Goal: Task Accomplishment & Management: Use online tool/utility

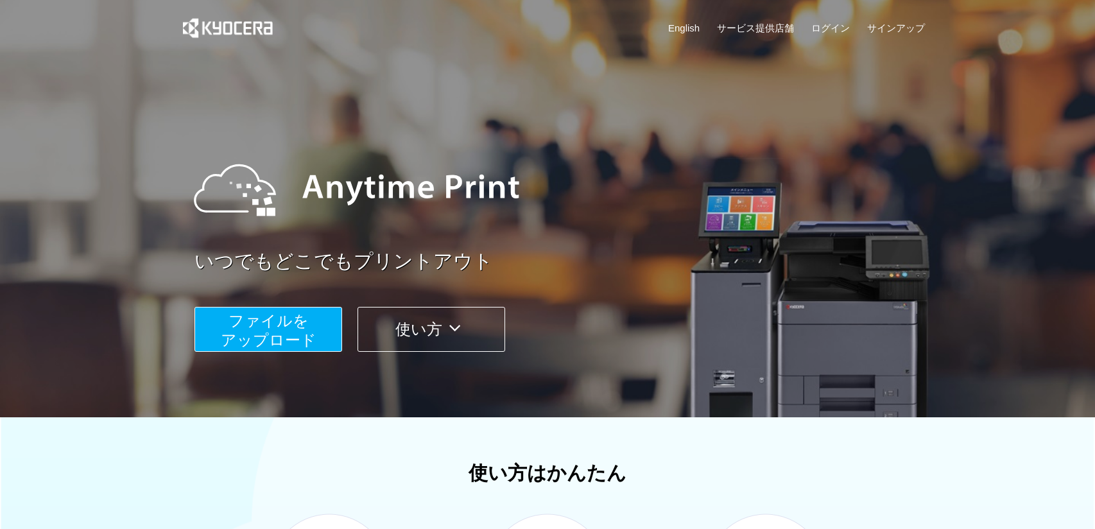
click at [241, 330] on button "ファイルを ​​アップロード" at bounding box center [268, 329] width 148 height 45
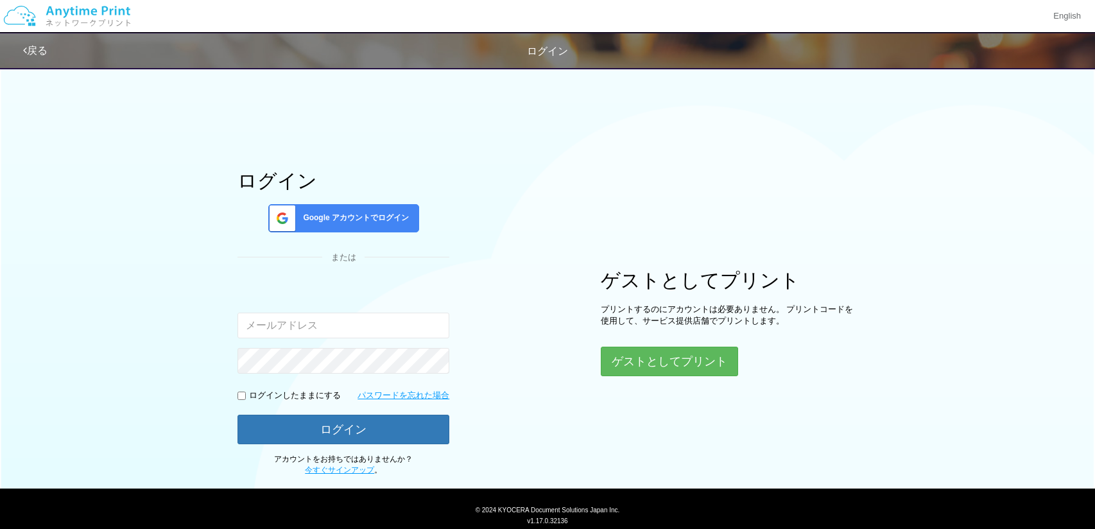
click at [373, 219] on span "Google アカウントでログイン" at bounding box center [353, 217] width 111 height 11
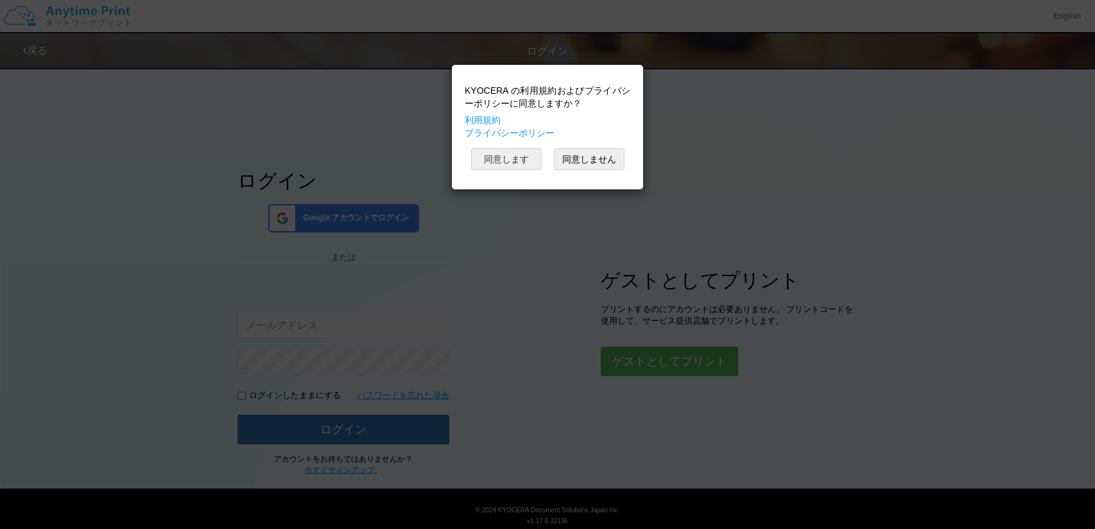
click at [493, 165] on button "同意します" at bounding box center [506, 159] width 71 height 22
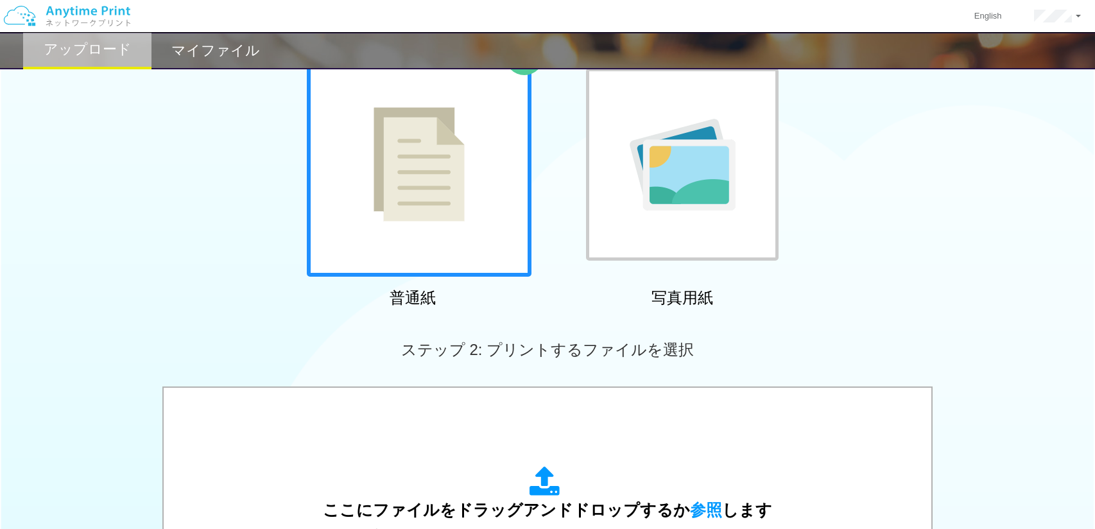
scroll to position [101, 0]
click at [453, 227] on div at bounding box center [419, 163] width 225 height 225
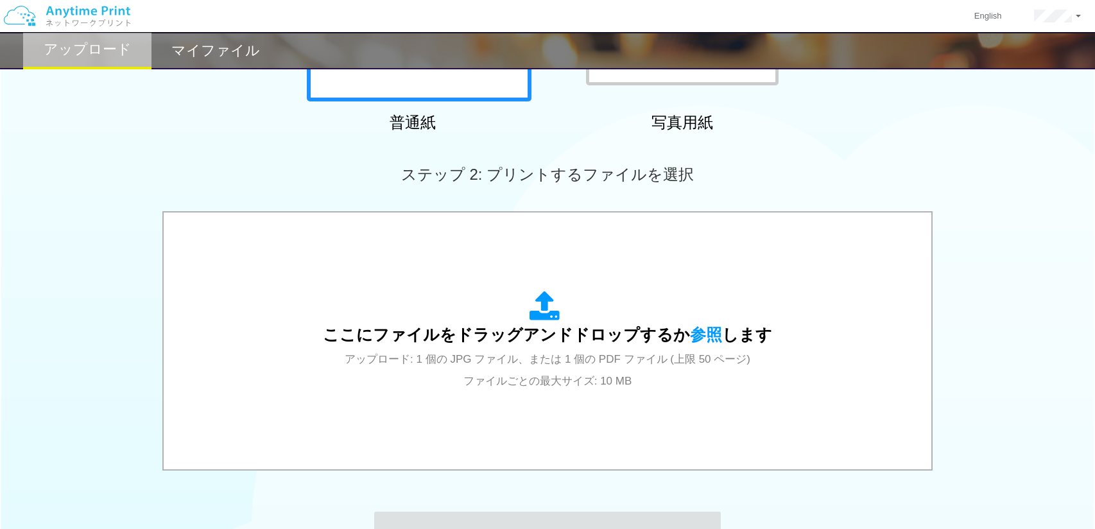
scroll to position [277, 0]
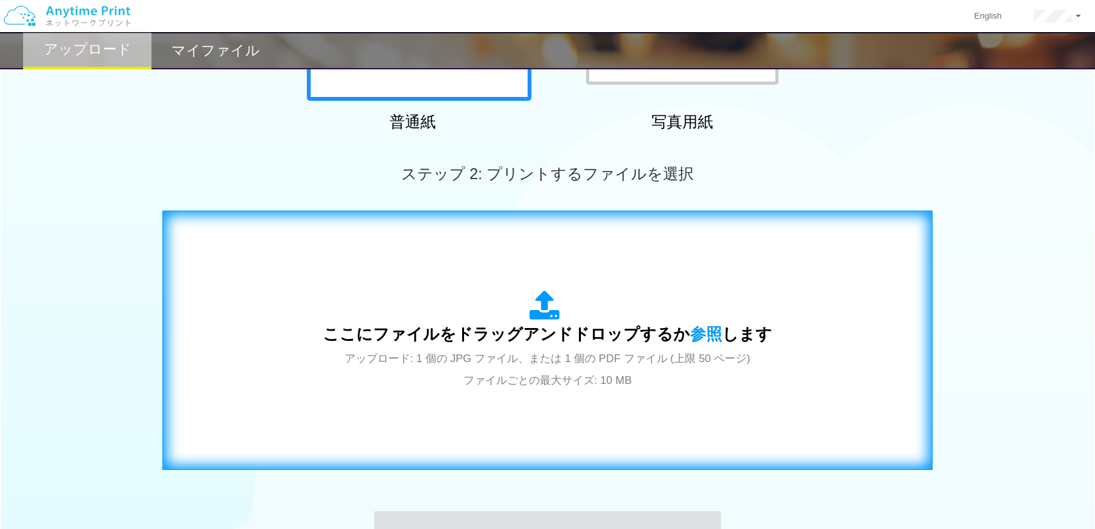
click at [541, 340] on span "ここにファイルをドラッグアンドドロップするか 参照 します" at bounding box center [547, 334] width 449 height 18
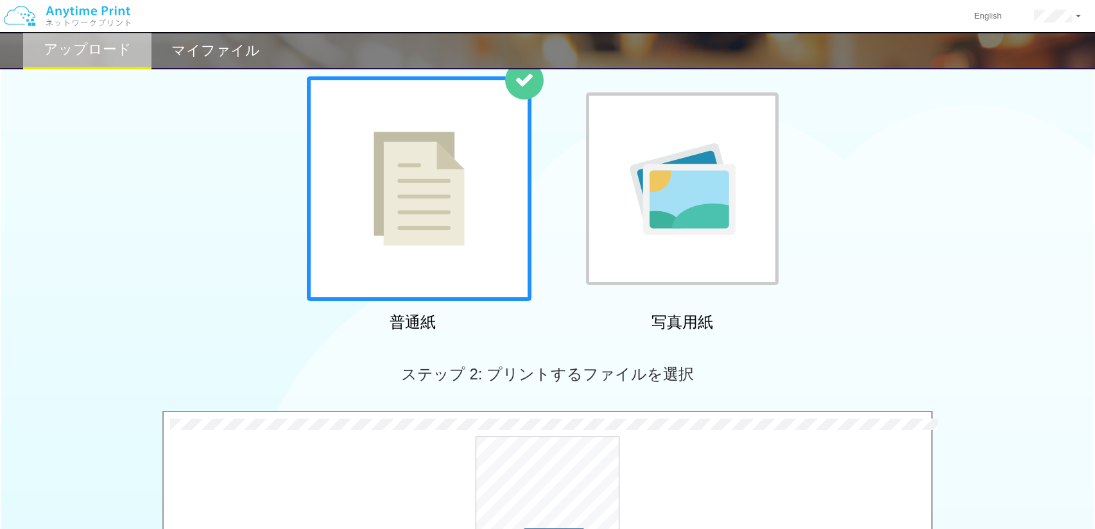
scroll to position [447, 0]
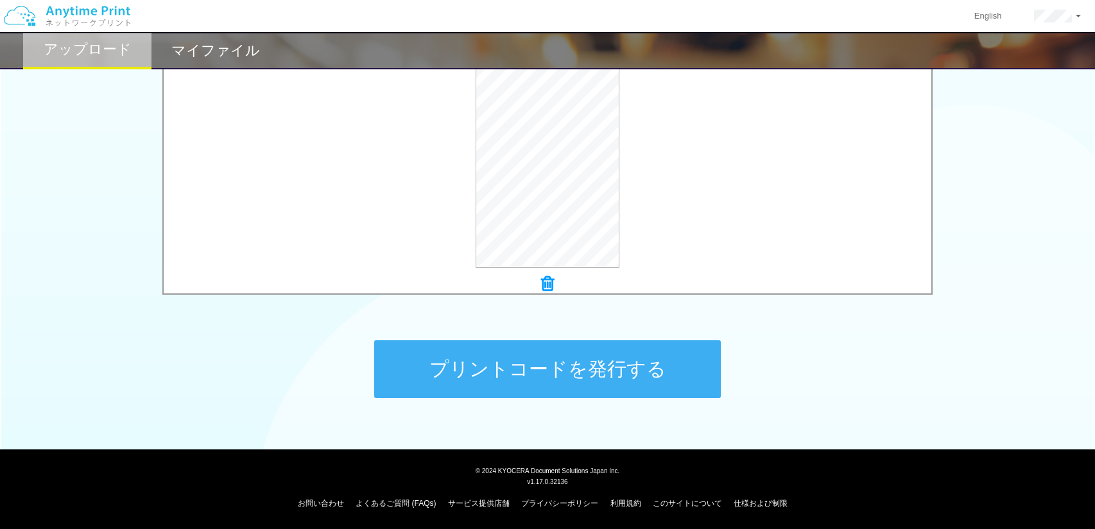
click at [464, 367] on button "プリントコードを発行する" at bounding box center [547, 369] width 346 height 58
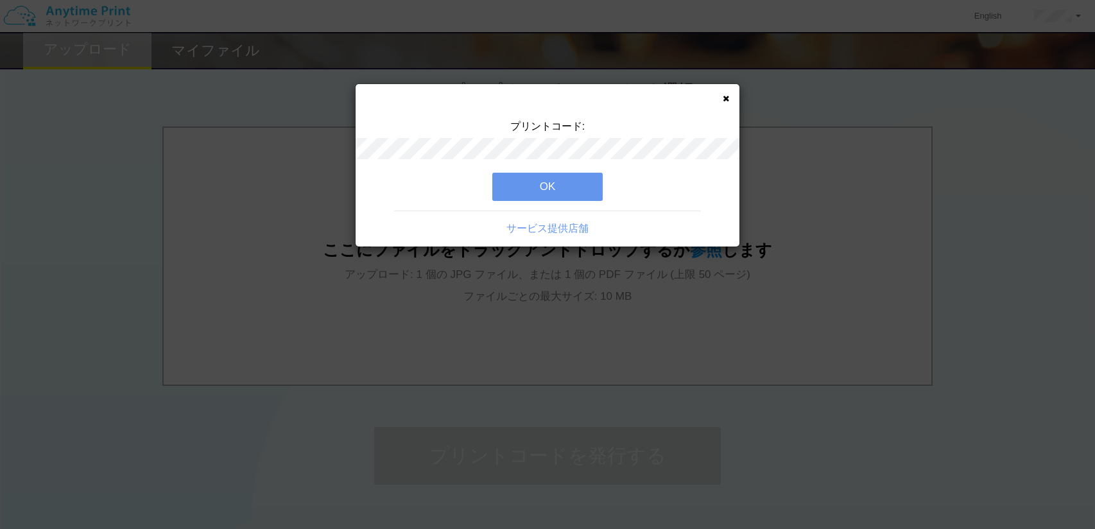
scroll to position [368, 0]
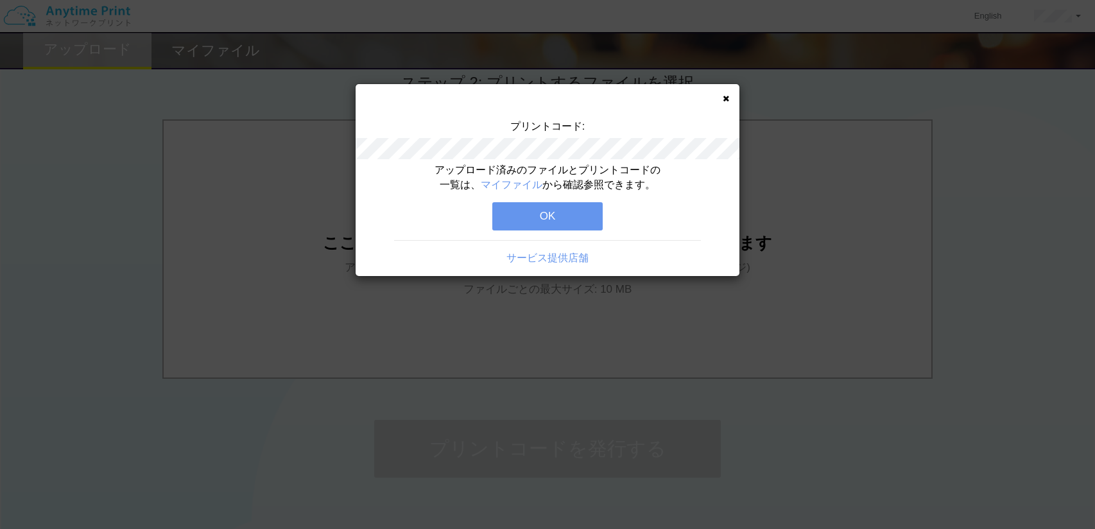
click at [514, 217] on button "OK" at bounding box center [547, 216] width 110 height 28
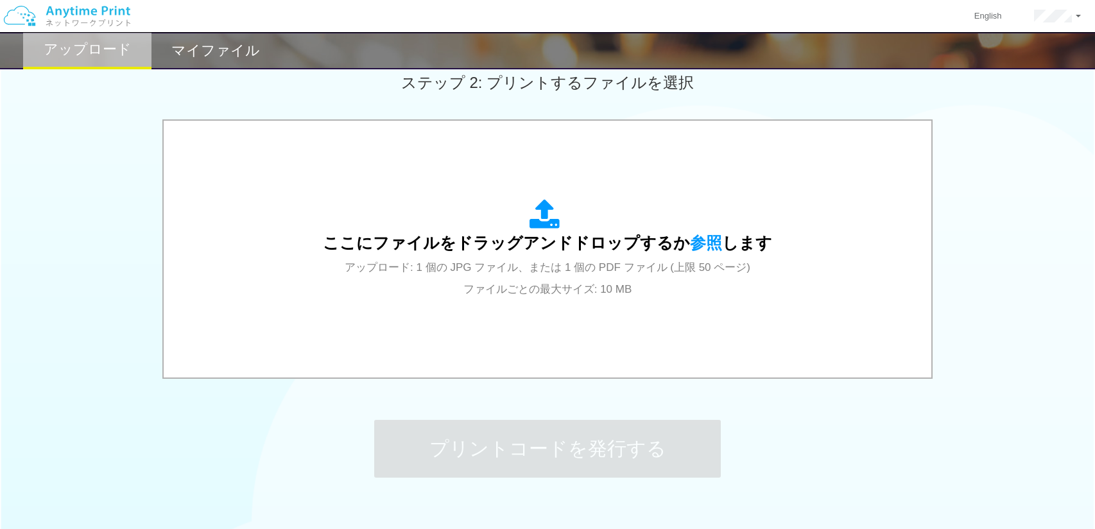
click at [209, 54] on h2 "マイファイル" at bounding box center [215, 50] width 89 height 15
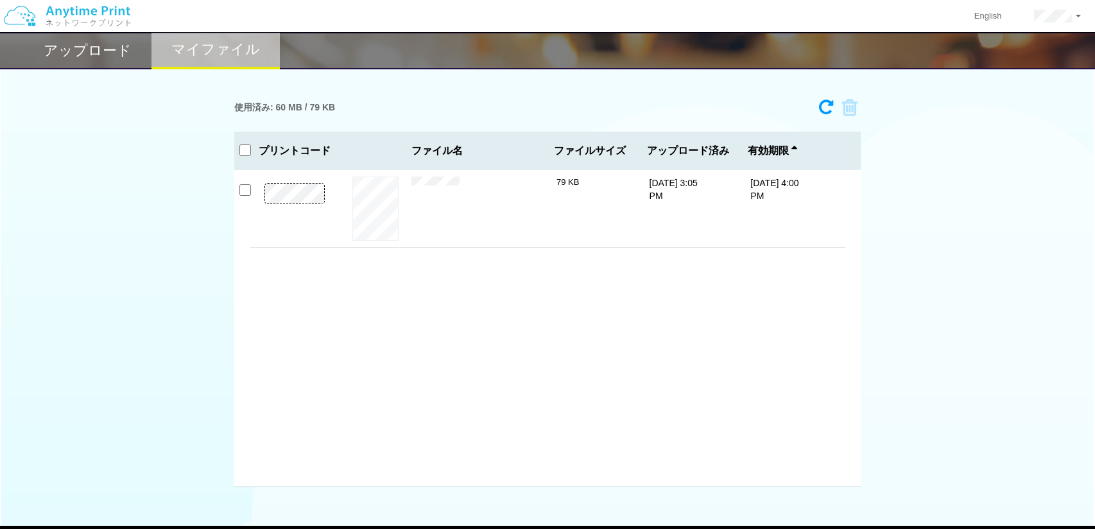
click at [926, 164] on div "使用済み: 60 MB / 79 KB 3454-0502 有効期限 [DATE] 4:00 PM 30円引き.pdf 79 KB プリントコード" at bounding box center [547, 290] width 1095 height 394
click at [111, 51] on h2 "アップロード" at bounding box center [88, 50] width 88 height 15
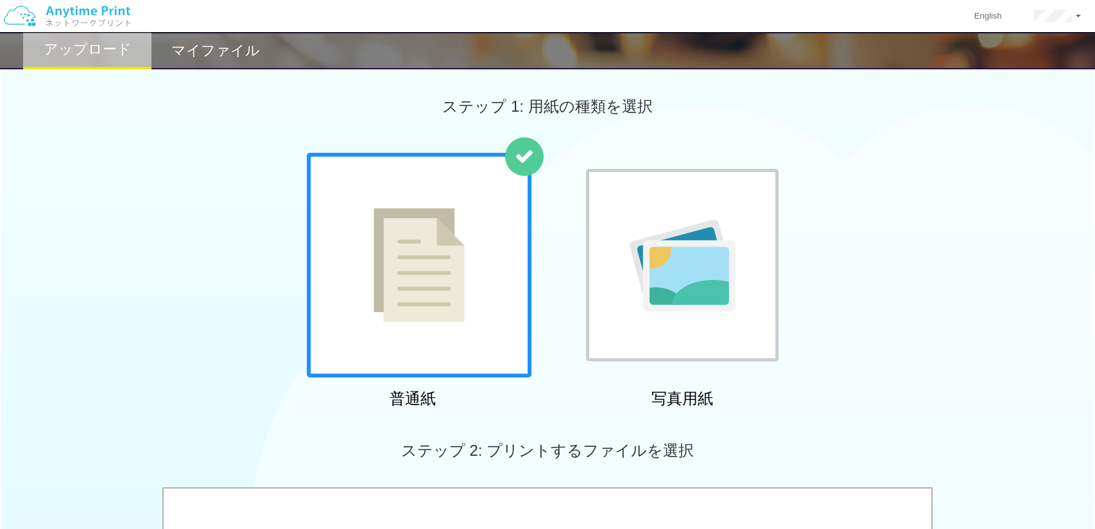
click at [422, 301] on img at bounding box center [418, 265] width 91 height 114
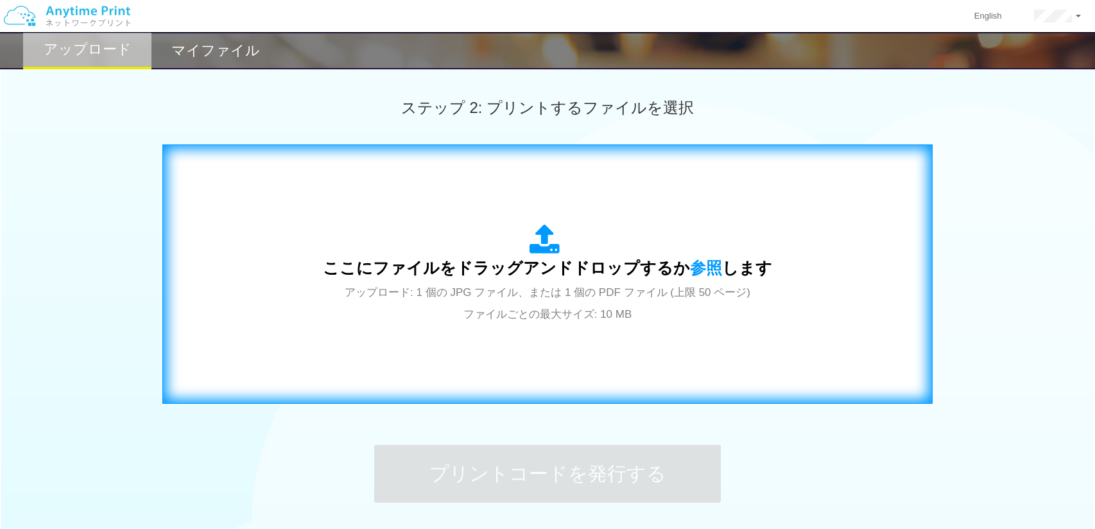
scroll to position [345, 0]
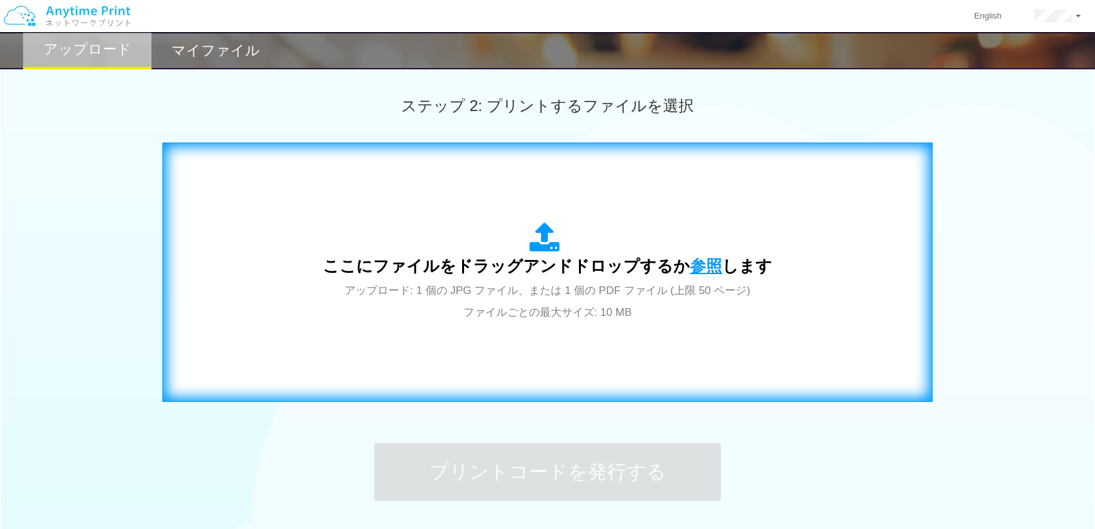
click at [698, 268] on span "参照" at bounding box center [706, 266] width 32 height 18
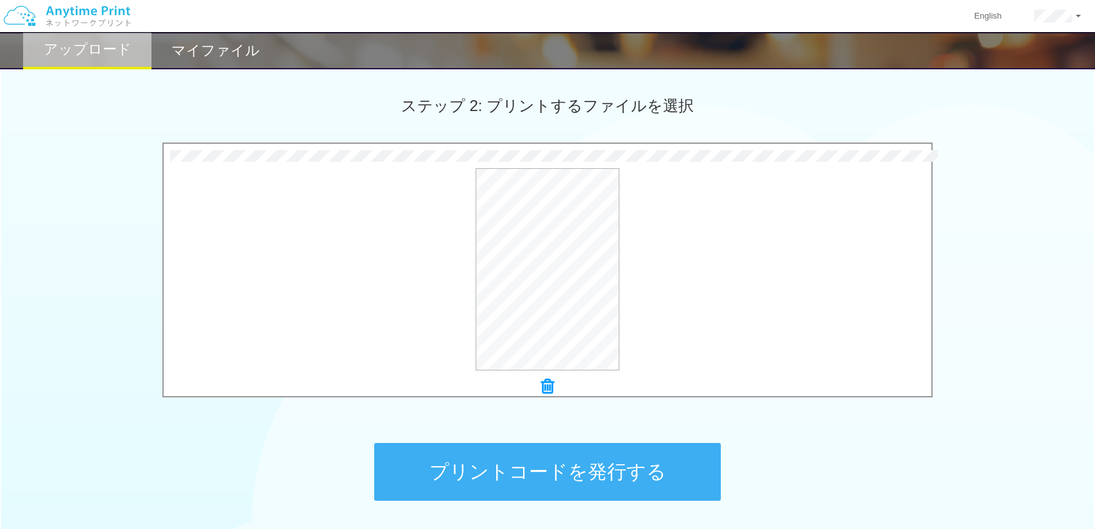
click at [500, 477] on button "プリントコードを発行する" at bounding box center [547, 472] width 346 height 58
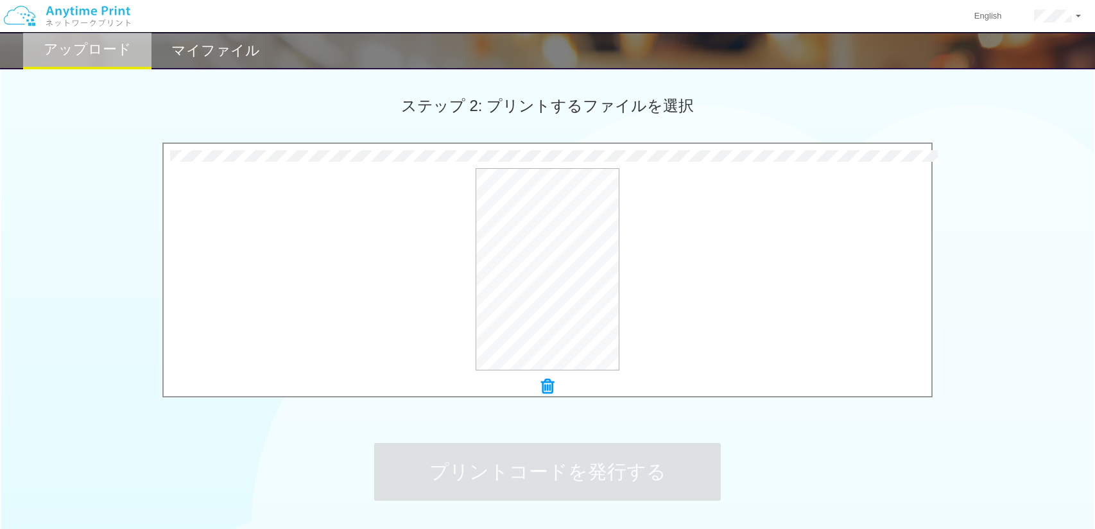
scroll to position [0, 0]
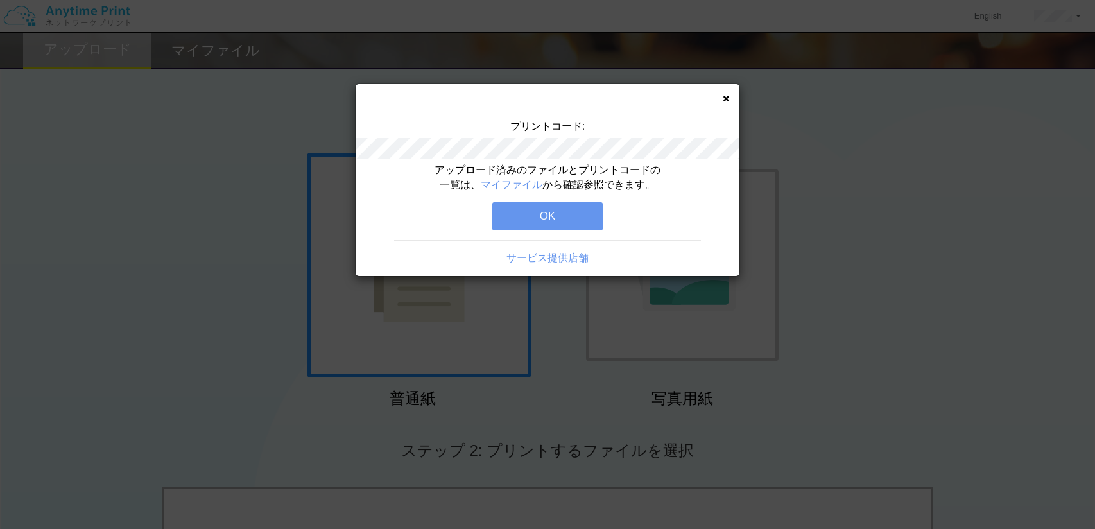
click at [558, 217] on button "OK" at bounding box center [547, 216] width 110 height 28
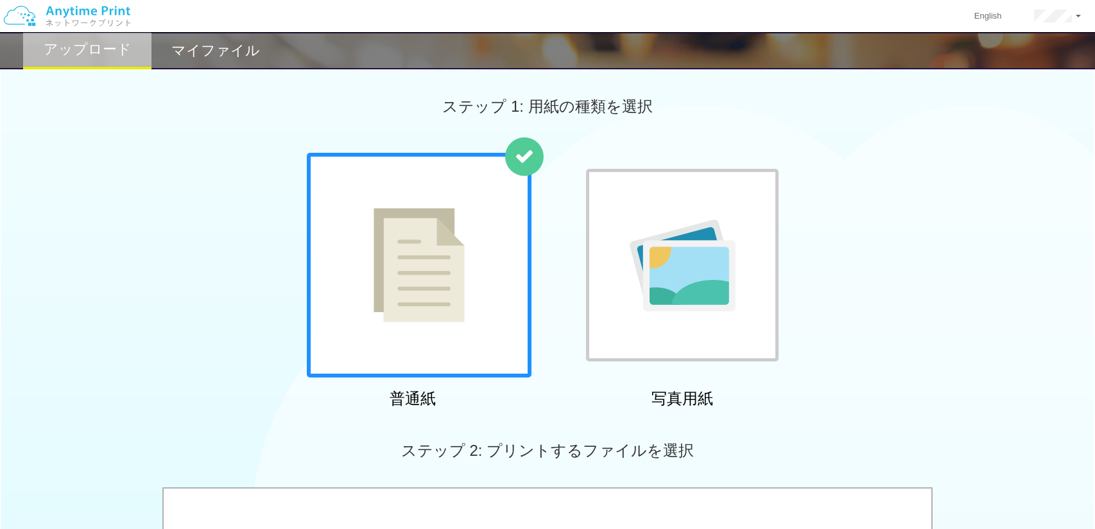
click at [200, 50] on h2 "マイファイル" at bounding box center [215, 50] width 89 height 15
